Goal: Transaction & Acquisition: Purchase product/service

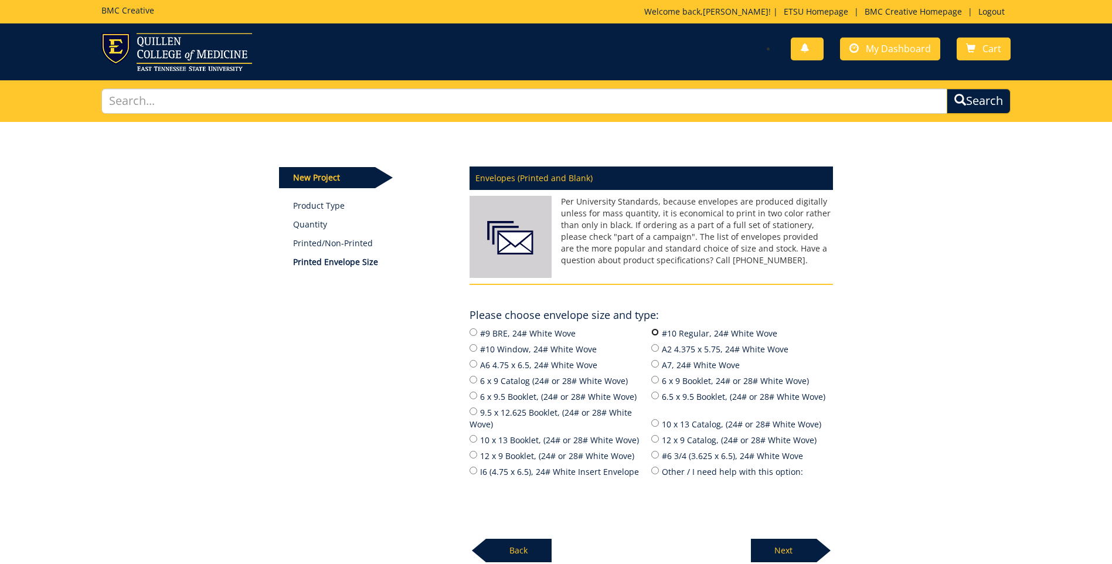
click at [656, 332] on input "#10 Regular, 24# White Wove" at bounding box center [656, 332] width 8 height 8
radio input "true"
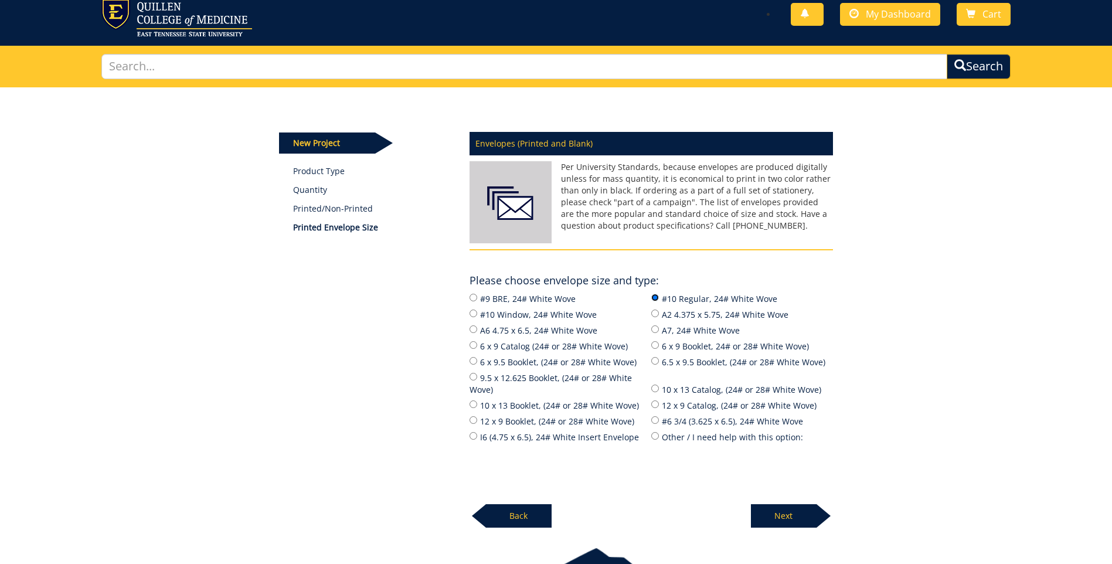
scroll to position [112, 0]
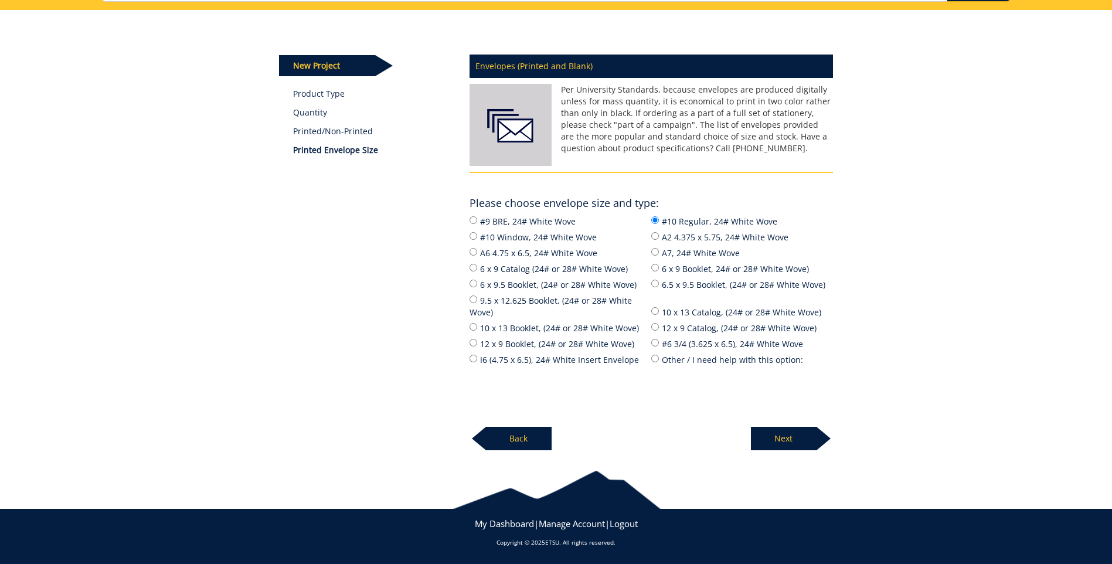
click at [802, 439] on p "Next" at bounding box center [784, 438] width 66 height 23
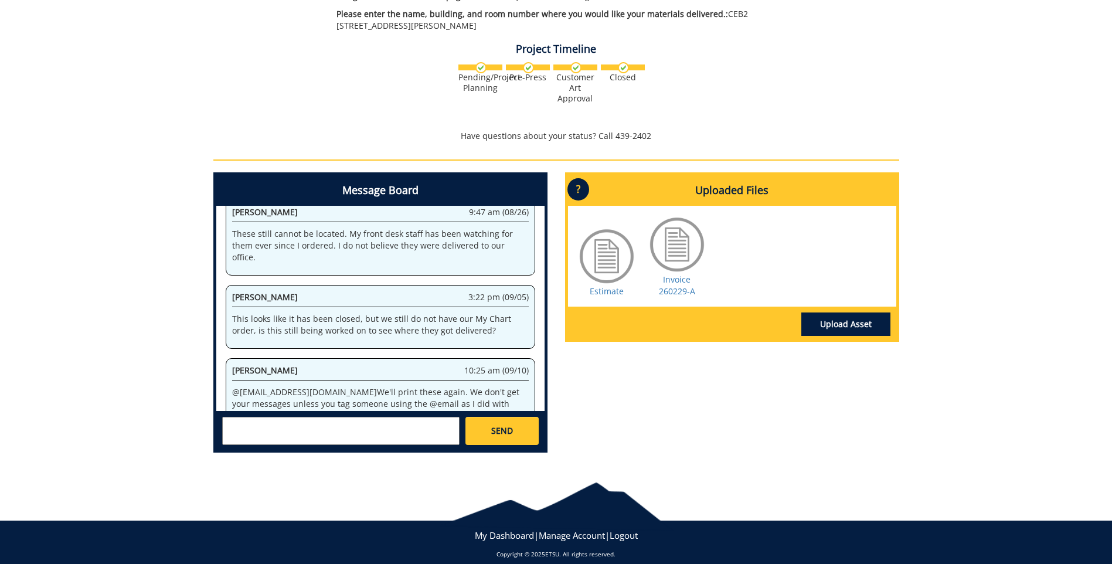
scroll to position [487, 0]
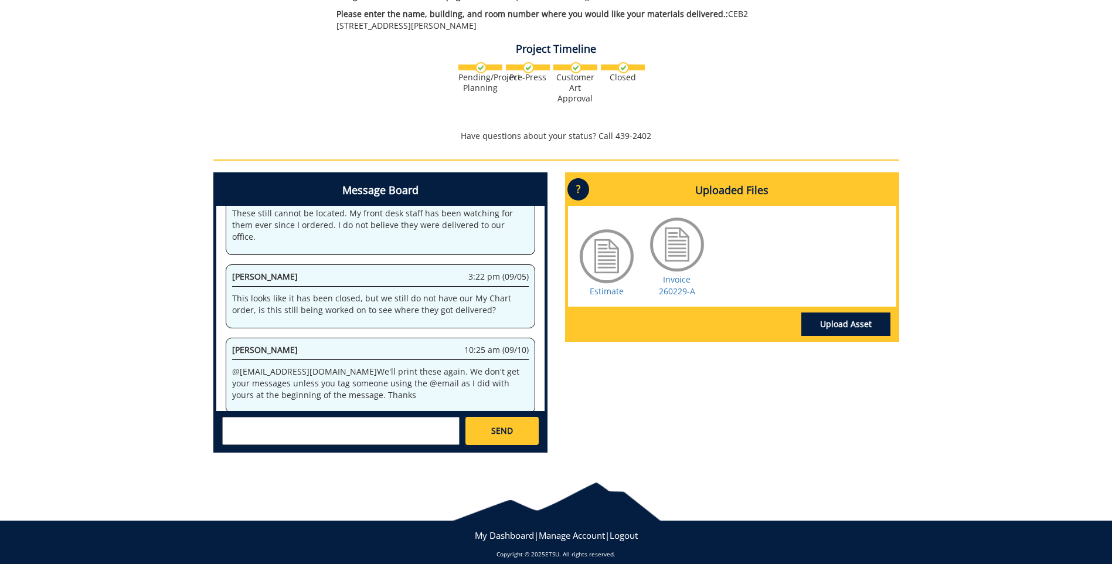
click at [238, 417] on textarea at bounding box center [341, 431] width 238 height 28
click at [250, 417] on textarea "@early" at bounding box center [341, 431] width 238 height 28
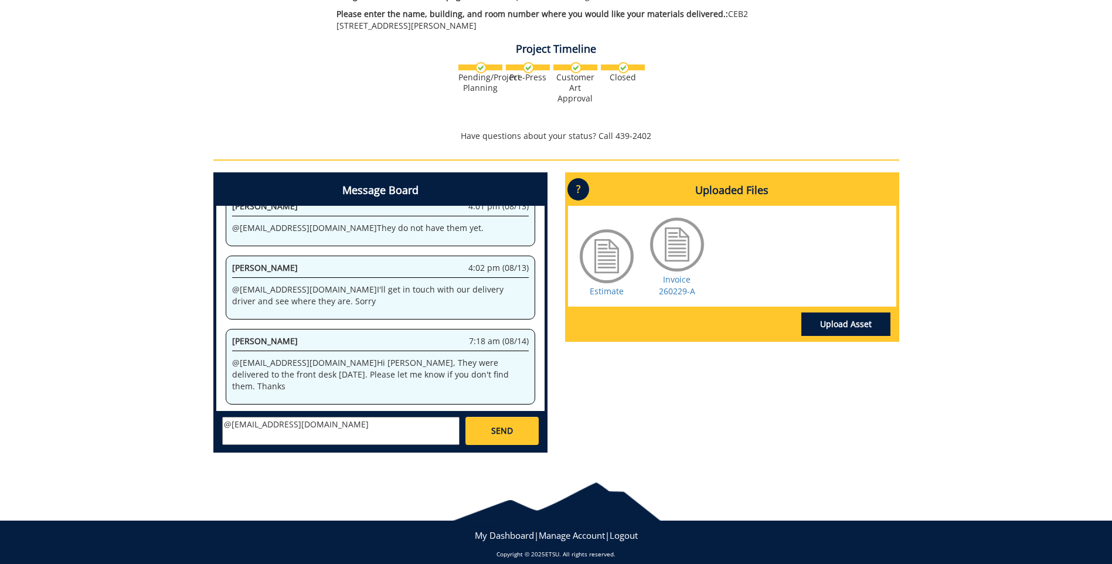
scroll to position [194, 0]
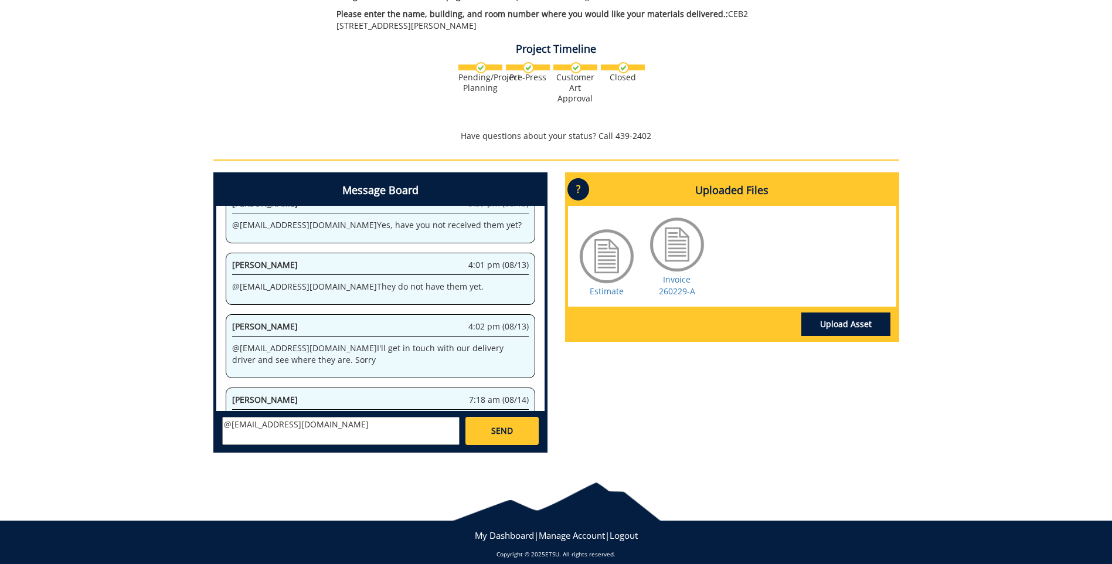
click at [304, 417] on textarea "@earlykl@etsu.edu" at bounding box center [341, 431] width 238 height 28
click at [309, 426] on textarea "@earlykl@etsu.edu @conleyga@etsu.edu Thak you Fred, I wasn;t aware I had to tag…" at bounding box center [341, 431] width 238 height 28
type textarea "@earlykl@etsu.edu @conleyga@etsu.edu Thak you Fred, I wasn;t aware I had to tag…"
click at [505, 425] on span "SEND" at bounding box center [502, 431] width 22 height 12
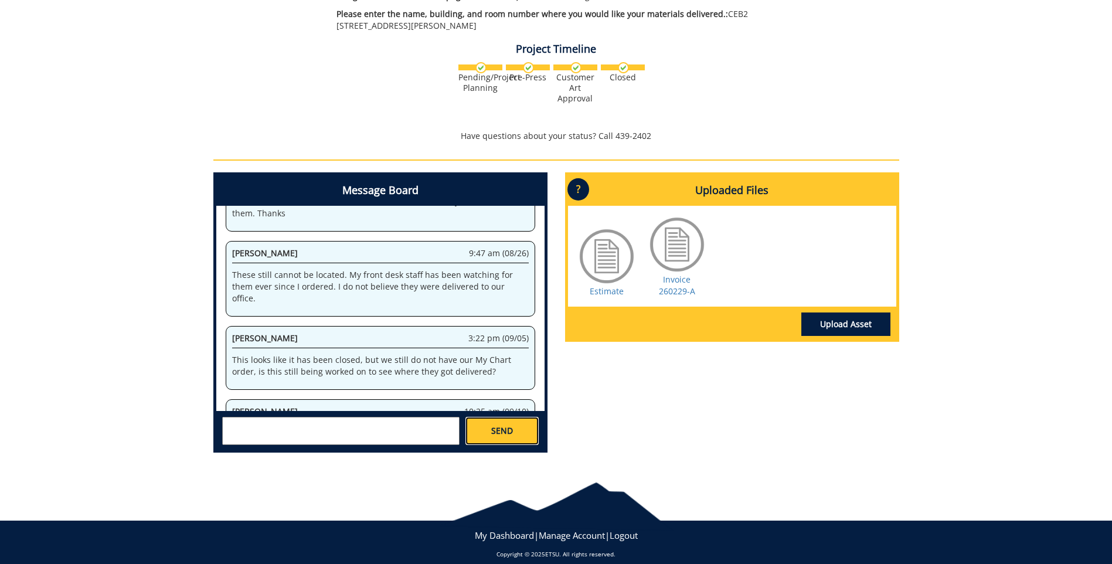
scroll to position [32837, 0]
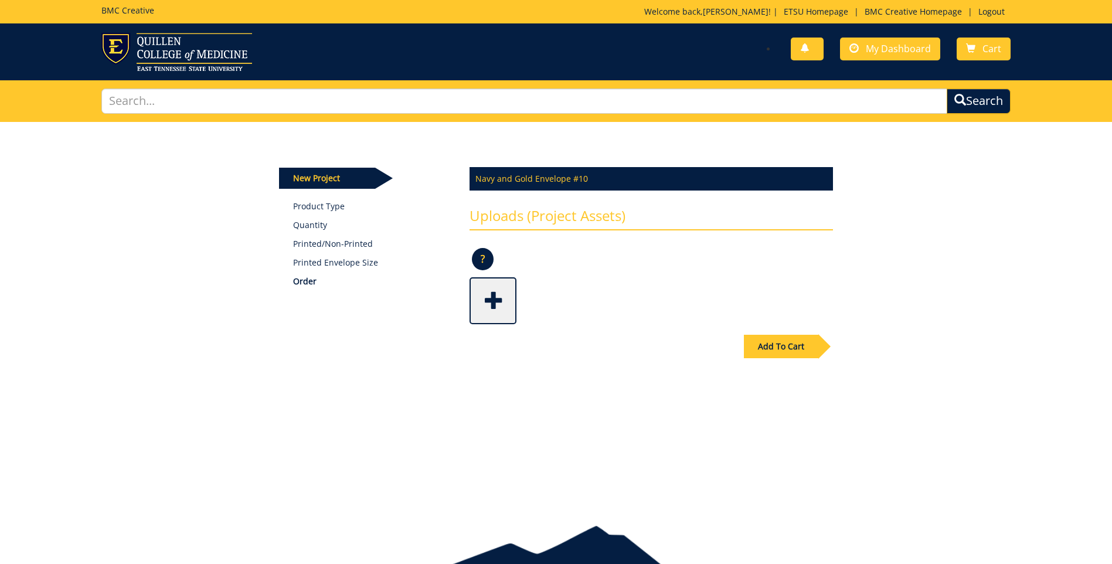
click at [558, 210] on h3 "Uploads (Project Assets)" at bounding box center [652, 219] width 364 height 22
click at [503, 296] on span at bounding box center [494, 299] width 47 height 41
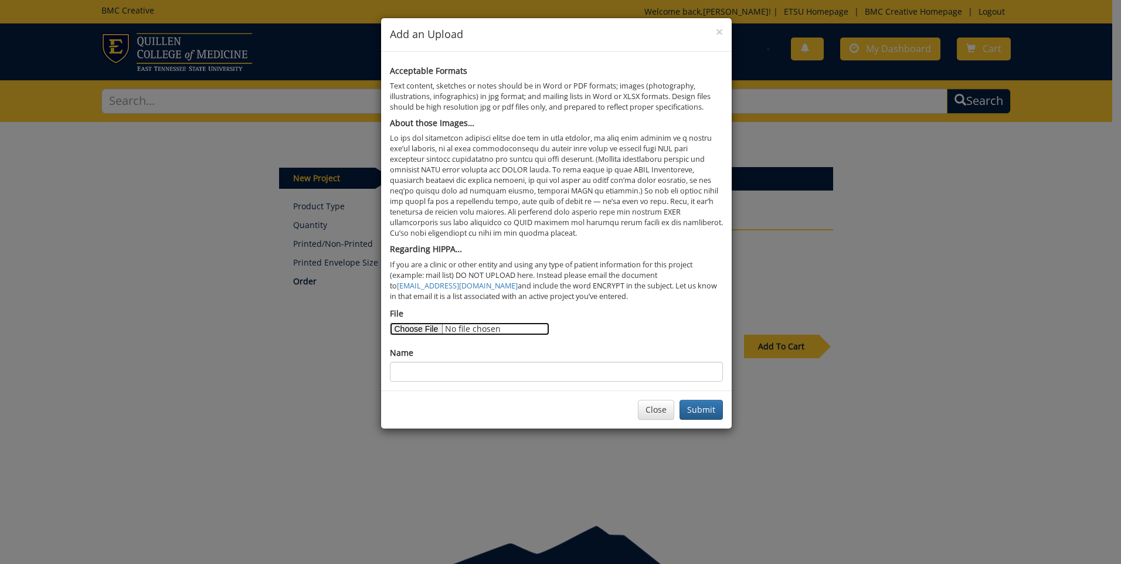
click at [427, 328] on input "File" at bounding box center [470, 329] width 160 height 13
type input "C:\fakepath\Copy of Envelope.pdf"
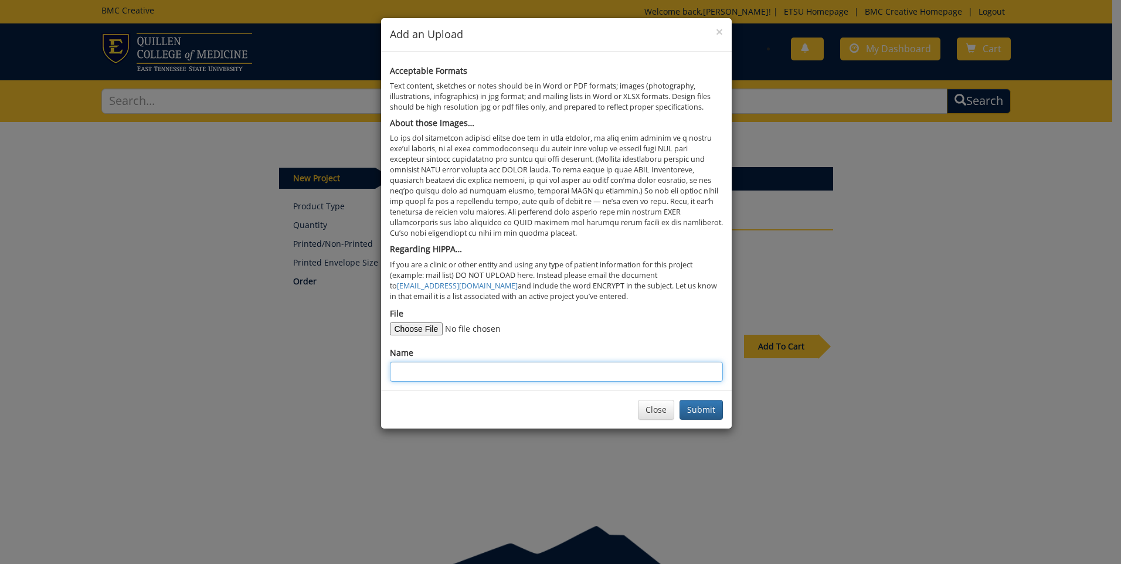
click at [456, 371] on input "Name" at bounding box center [556, 372] width 333 height 20
type input "Exisiting Envelope- Want same envelope"
click at [700, 413] on button "Submit" at bounding box center [701, 410] width 43 height 20
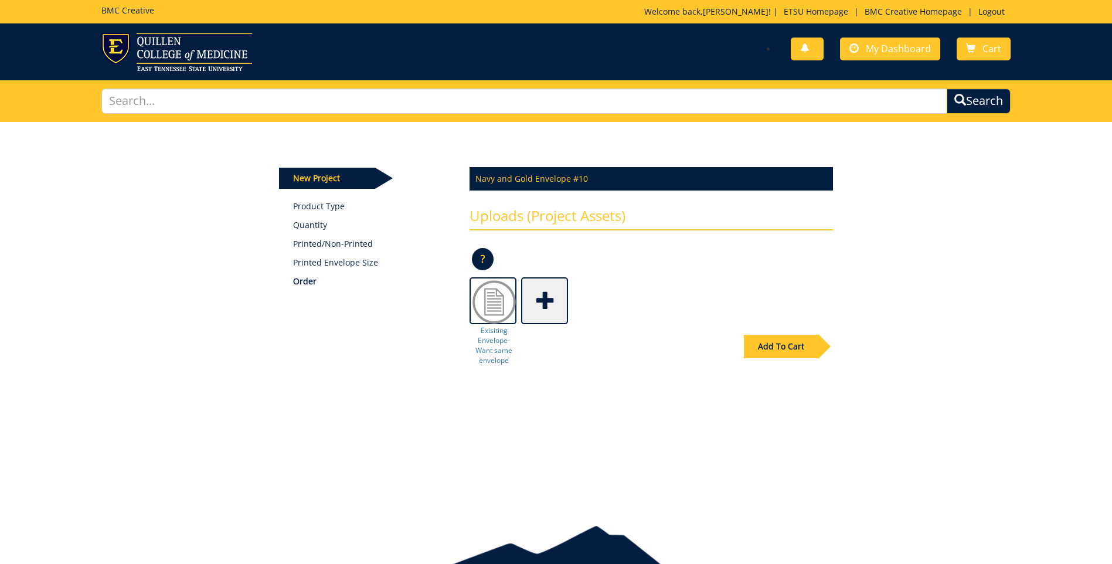
click at [781, 347] on div "Add To Cart" at bounding box center [781, 346] width 74 height 23
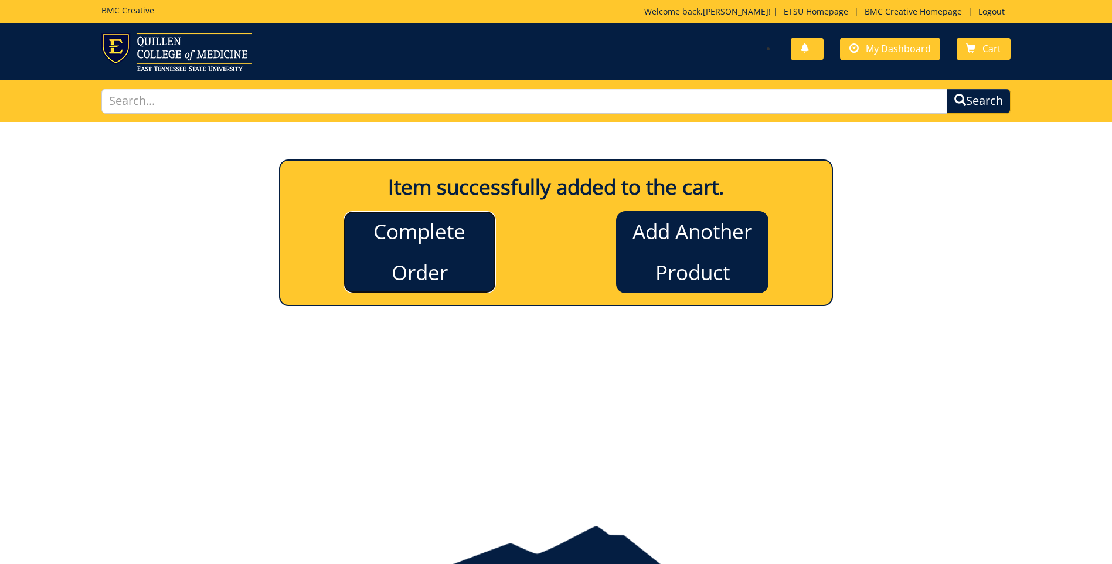
click at [459, 266] on link "Complete Order" at bounding box center [420, 252] width 152 height 82
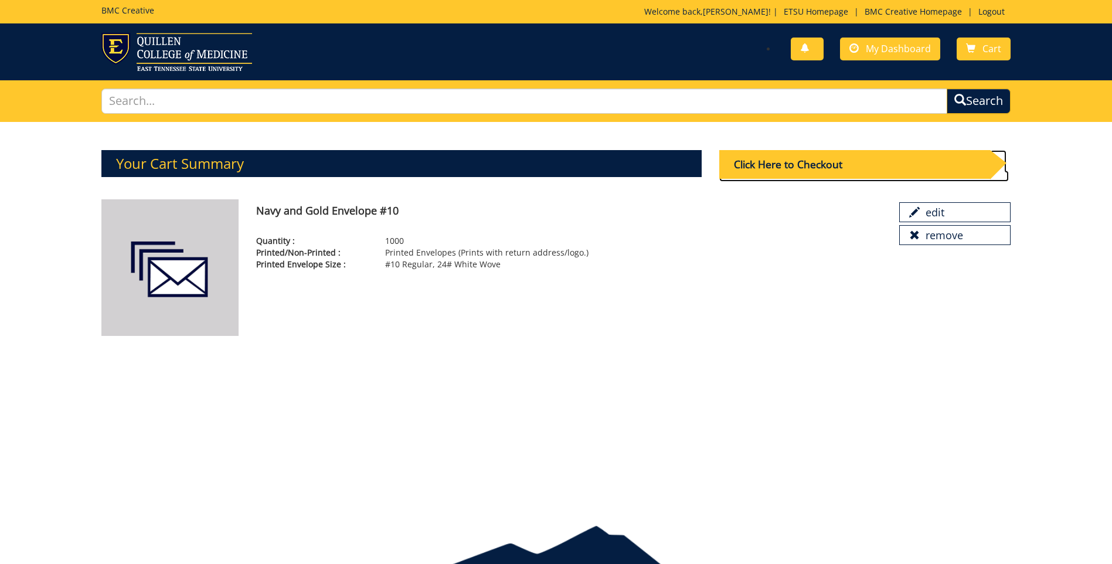
click at [837, 168] on div "Click Here to Checkout" at bounding box center [855, 164] width 271 height 29
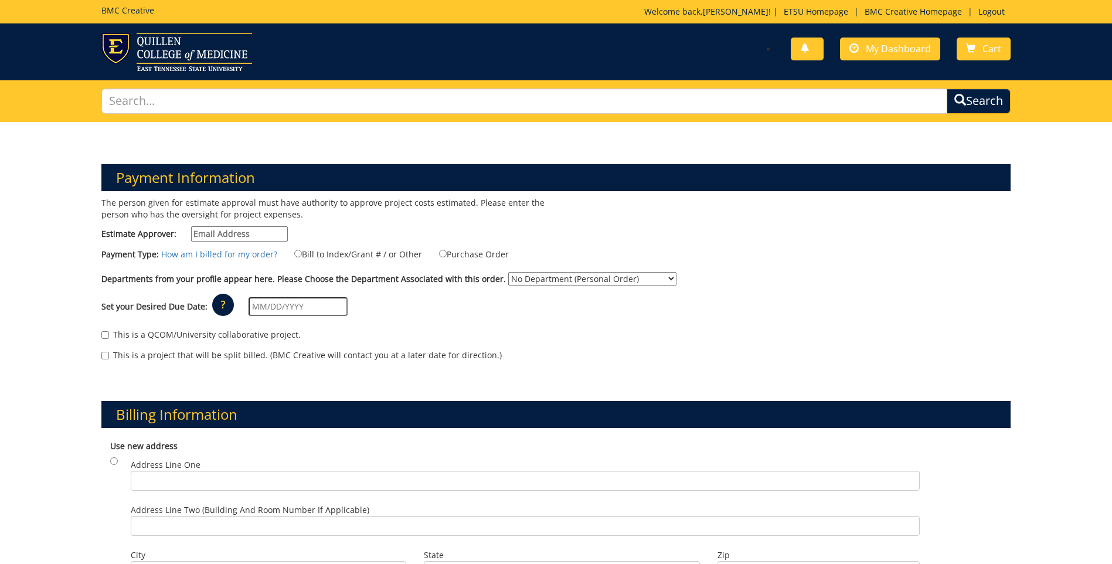
click at [278, 230] on input "Estimate Approver:" at bounding box center [239, 233] width 97 height 15
type input "bolingan@etsu.edu"
type input "[DATE]"
type input "329 N. State of Franklin Rd."
type input "Johnson City"
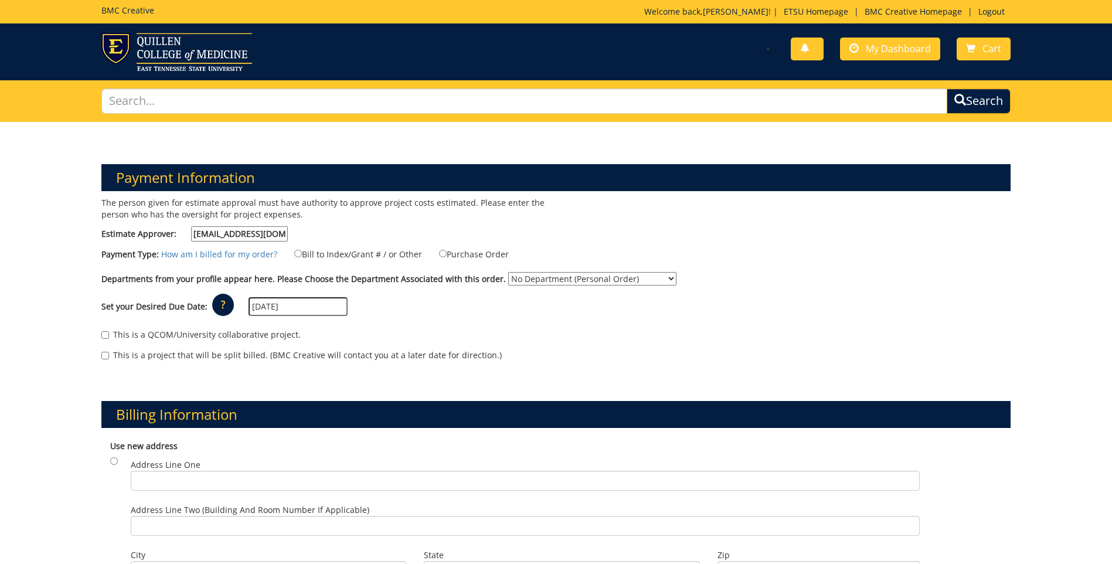
type input "37604"
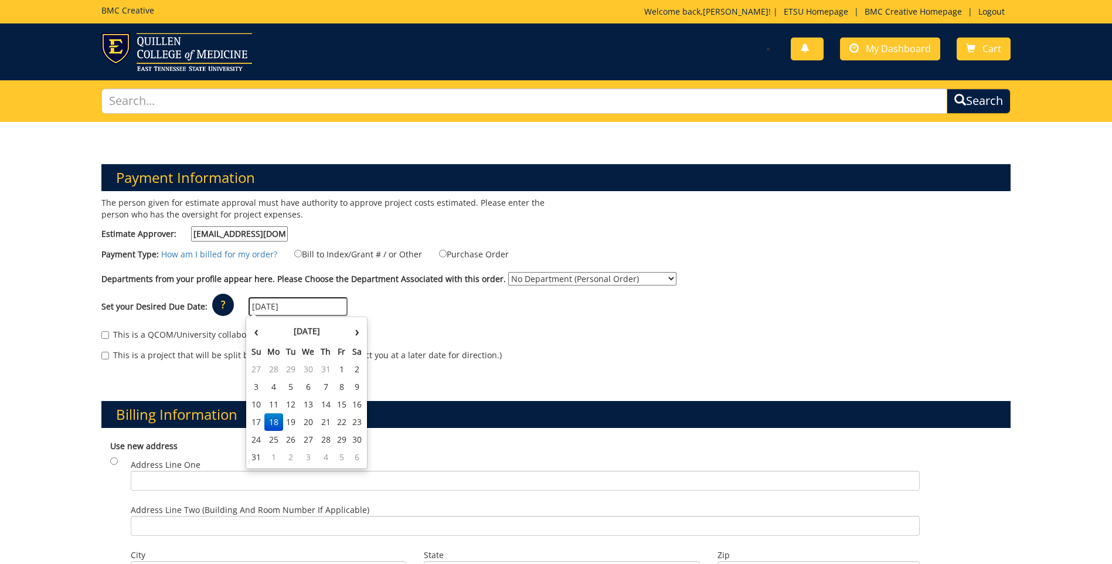
click at [272, 425] on td "18" at bounding box center [273, 422] width 19 height 18
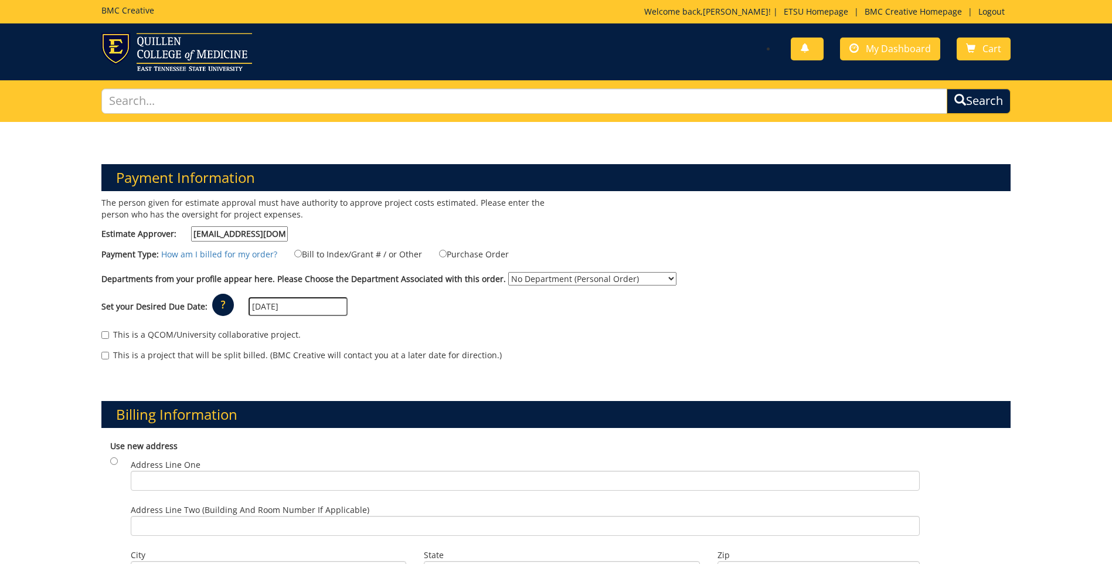
click at [656, 280] on select "No Department (Personal Order) ETSU Health - Internal Medicine (MEAC)" at bounding box center [592, 278] width 168 height 13
select select "215"
click at [508, 272] on select "No Department (Personal Order) ETSU Health - Internal Medicine (MEAC)" at bounding box center [592, 278] width 168 height 13
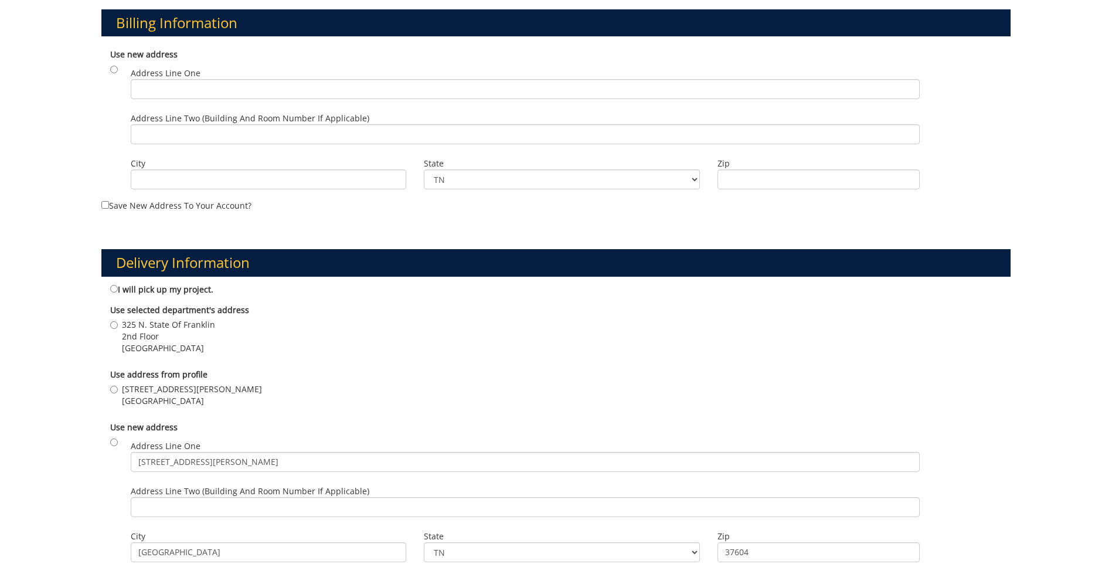
scroll to position [410, 0]
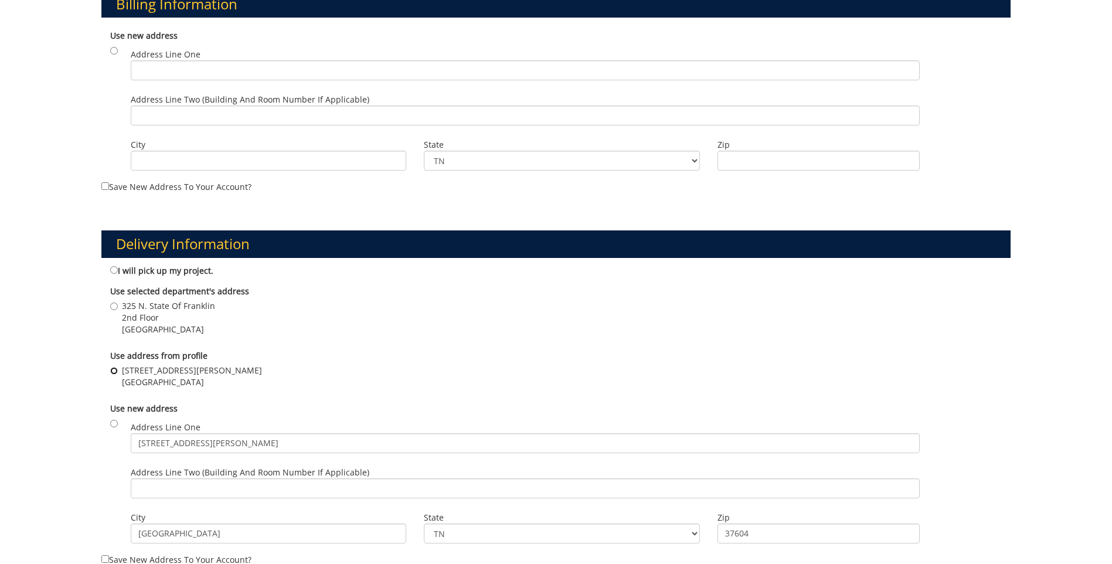
click at [113, 371] on input "329 N. State of Franklin Rd Johnson City , TN 37604" at bounding box center [114, 371] width 8 height 8
radio input "true"
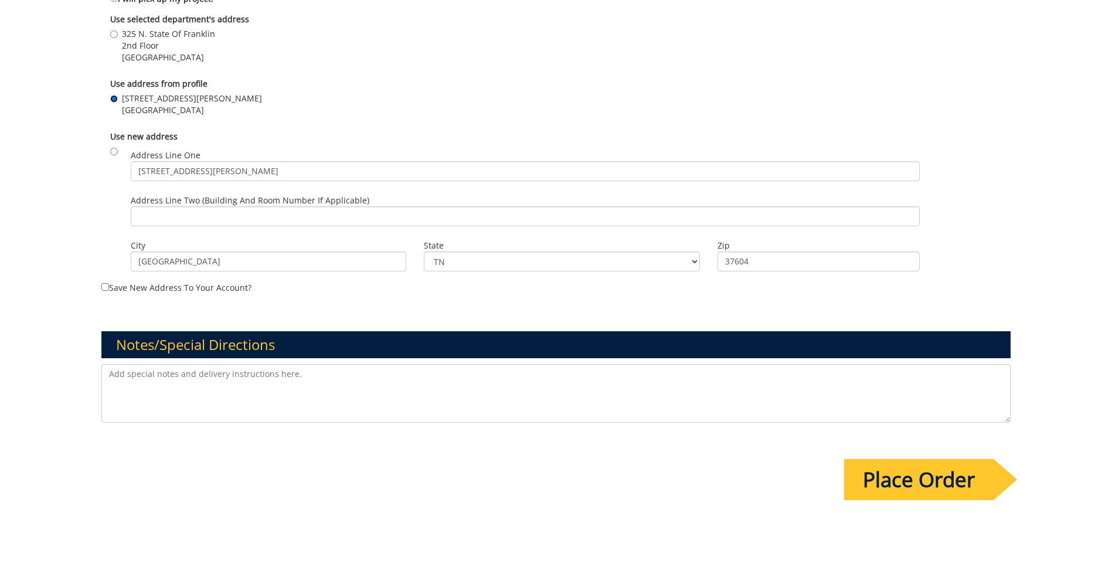
scroll to position [704, 0]
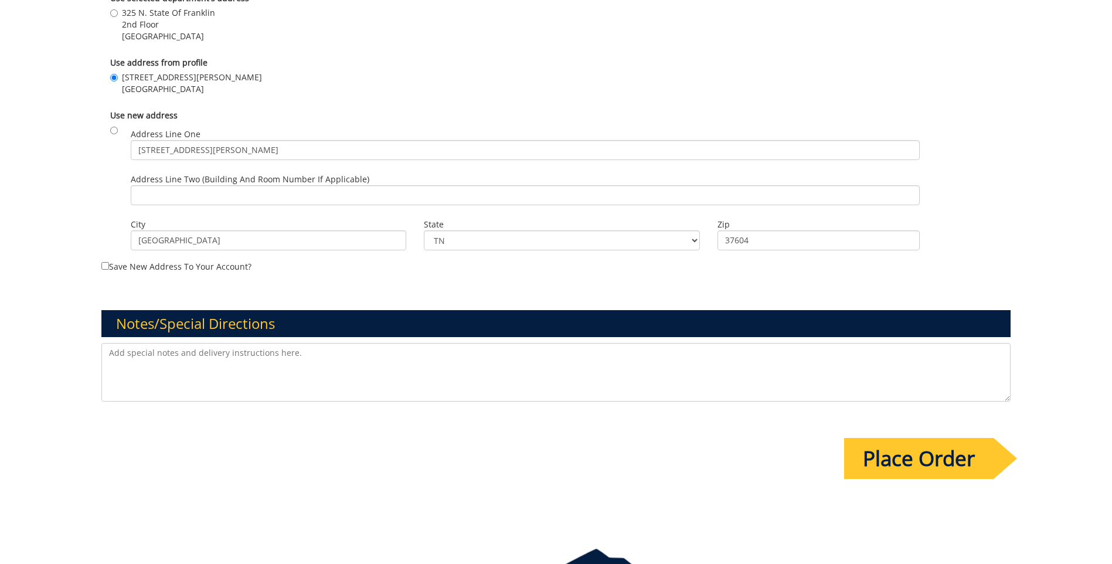
click at [320, 355] on textarea at bounding box center [556, 372] width 910 height 59
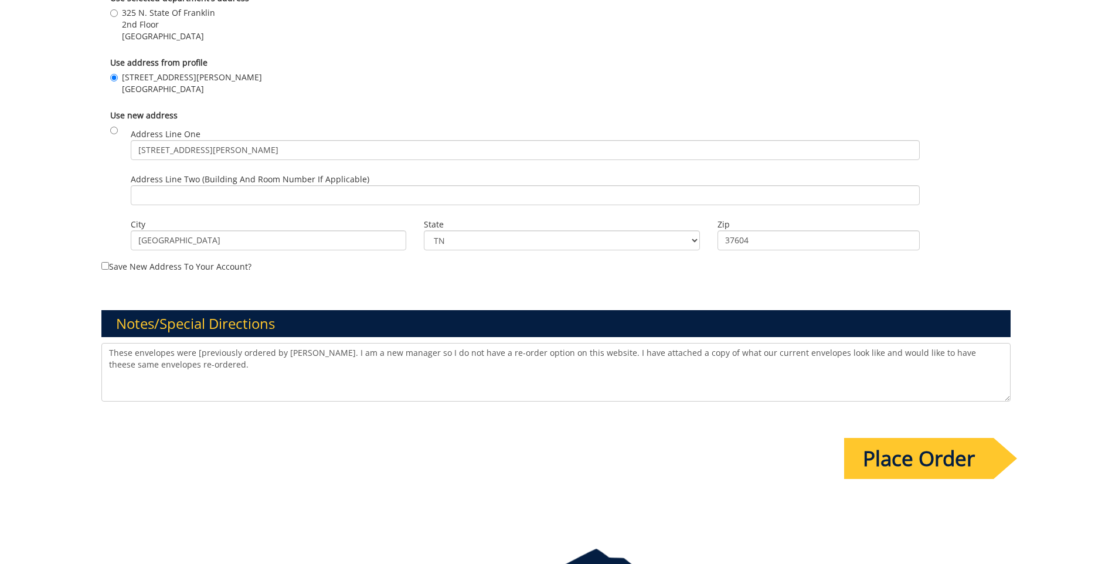
click at [199, 352] on textarea "These envelopes were [previously ordered by Marilyn Stockfelt. I am a new manag…" at bounding box center [556, 372] width 910 height 59
click at [426, 354] on textarea "These envelopes were previously ordered by Marilyn Stockfelt. I am a new manage…" at bounding box center [556, 372] width 910 height 59
click at [147, 364] on textarea "These envelopes were previously ordered by Marilyn Stockfelt. I am a new manage…" at bounding box center [556, 372] width 910 height 59
type textarea "These envelopes were previously ordered by Marilyn Stockfelt. I am a new manage…"
click at [902, 465] on input "Place Order" at bounding box center [919, 458] width 150 height 41
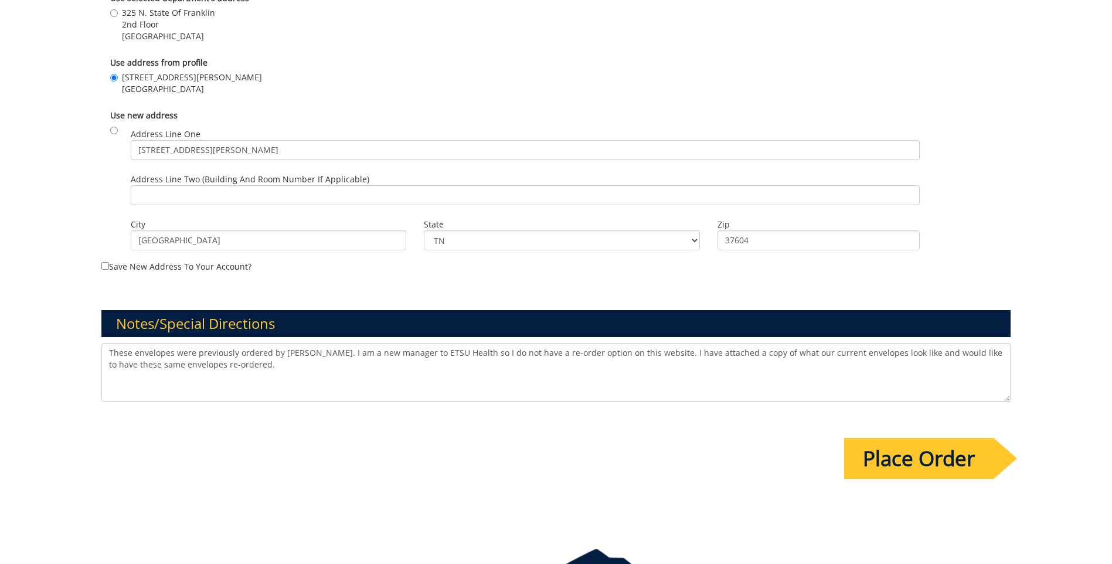
scroll to position [0, 0]
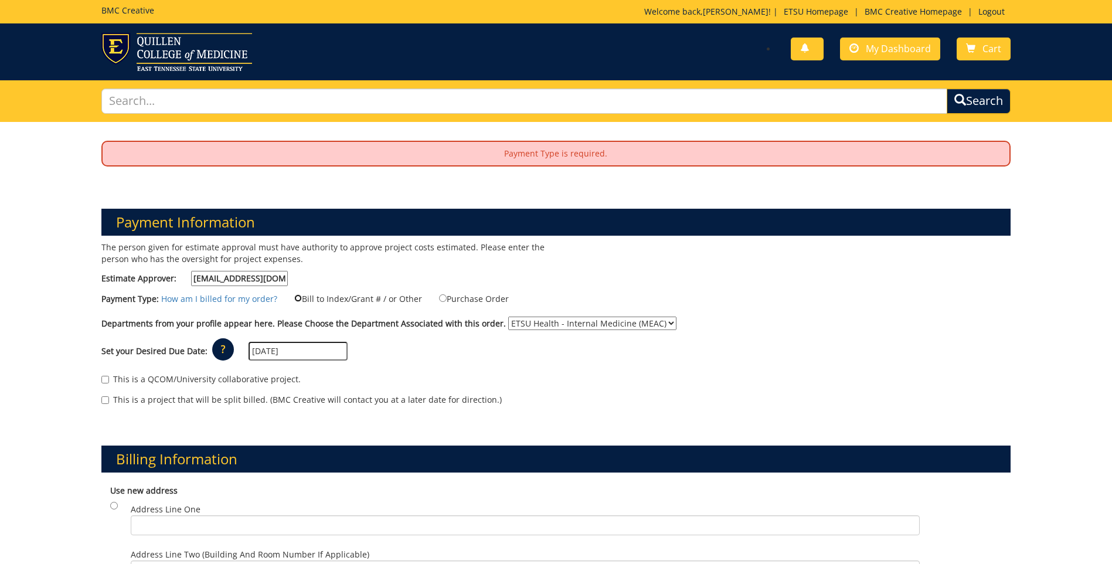
click at [294, 297] on input "Bill to Index/Grant # / or Other" at bounding box center [298, 298] width 8 height 8
radio input "true"
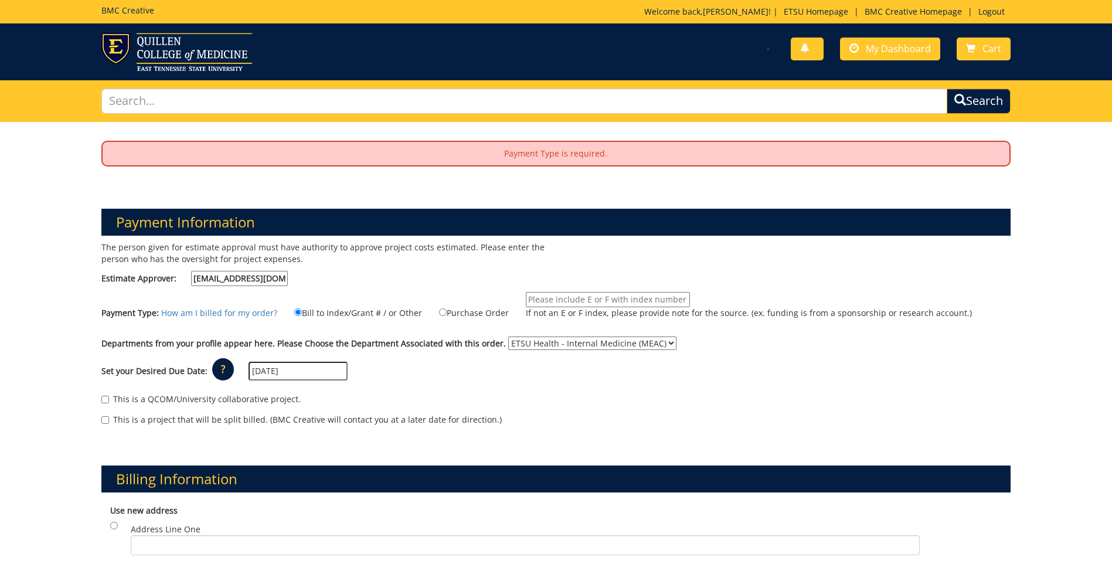
click at [526, 301] on input "If not an E or F index, please provide note for the source. (ex. funding is fro…" at bounding box center [608, 299] width 164 height 15
type input "MEAC ACCOUNTING"
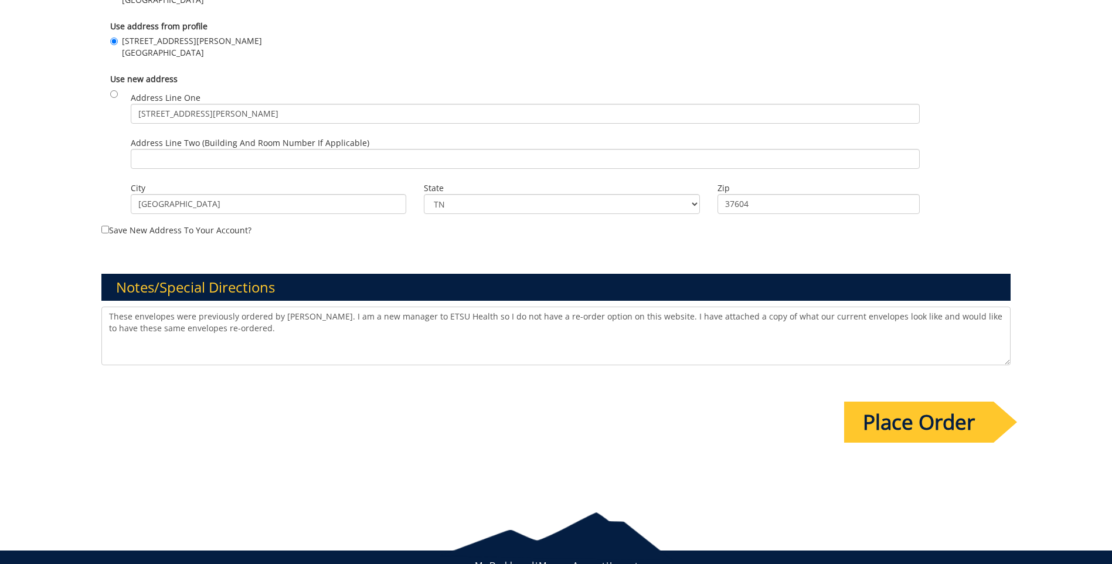
scroll to position [846, 0]
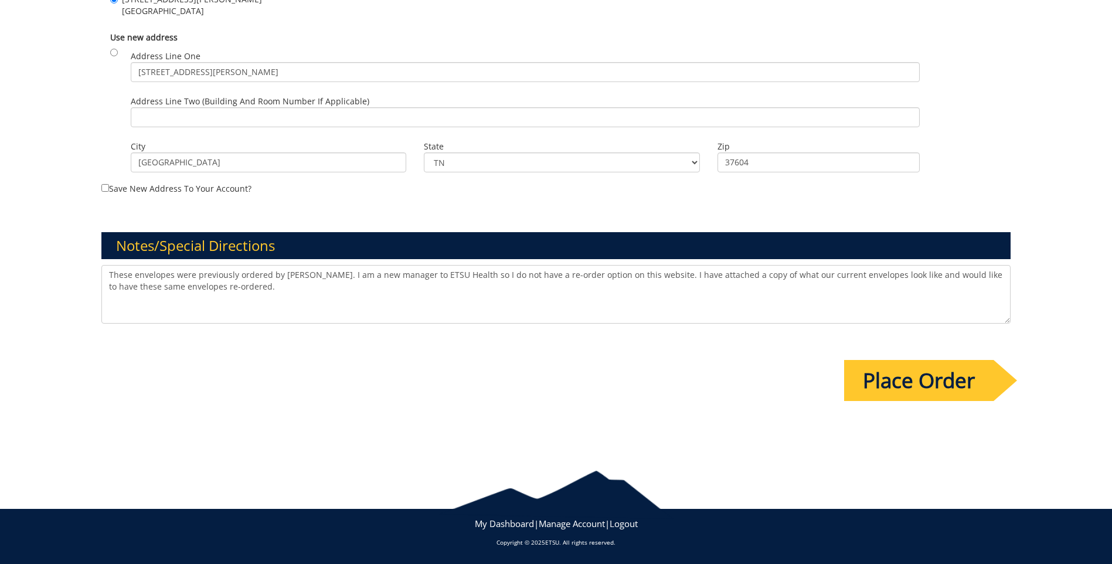
click at [885, 374] on input "Place Order" at bounding box center [919, 380] width 150 height 41
